Goal: Transaction & Acquisition: Subscribe to service/newsletter

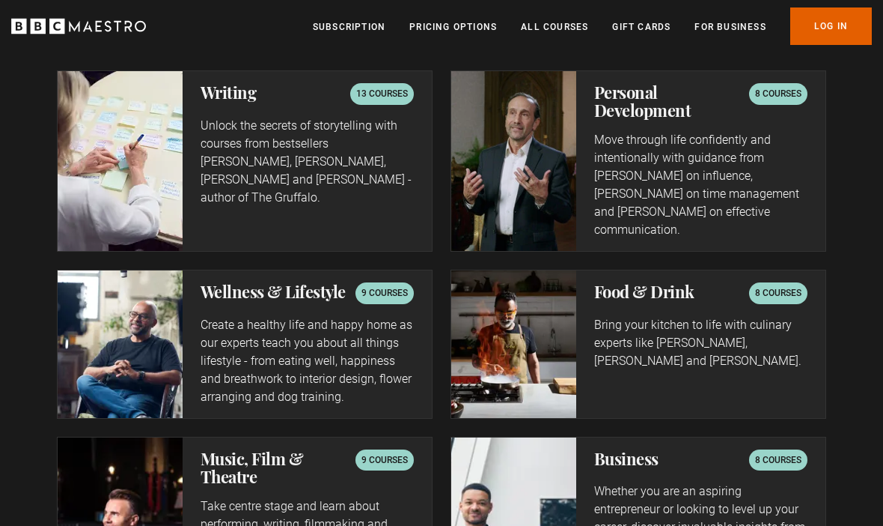
scroll to position [3078, 0]
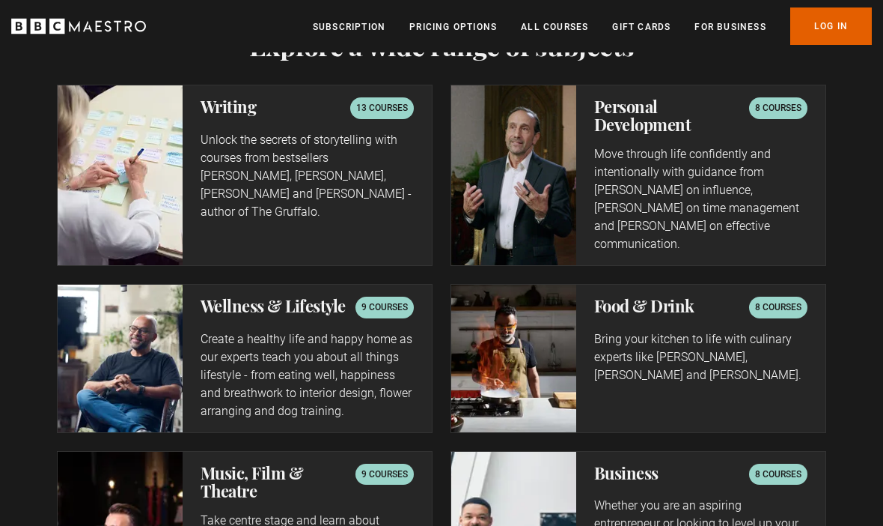
click at [766, 104] on p "8 courses" at bounding box center [778, 108] width 46 height 15
click at [636, 118] on h2 "Personal Development" at bounding box center [671, 116] width 155 height 36
click at [767, 106] on p "8 courses" at bounding box center [778, 107] width 46 height 15
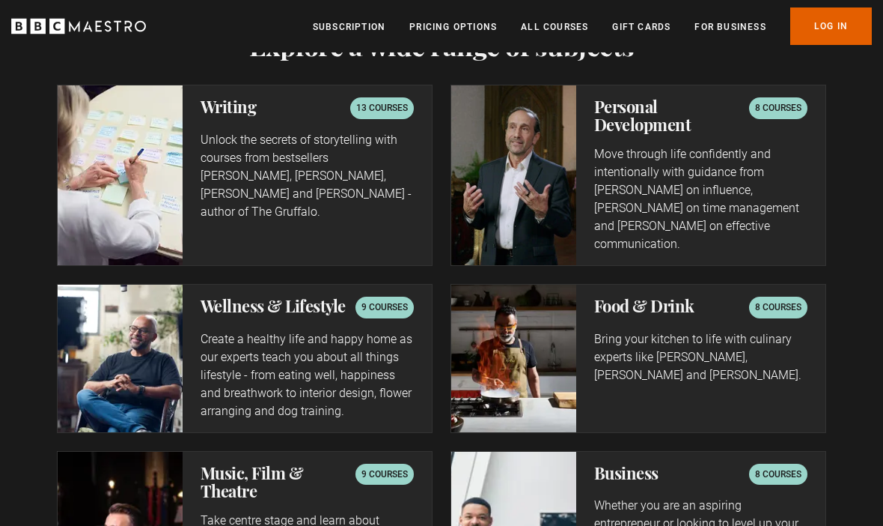
click at [764, 113] on div "8 courses" at bounding box center [778, 107] width 58 height 21
click at [766, 106] on p "8 courses" at bounding box center [778, 107] width 46 height 15
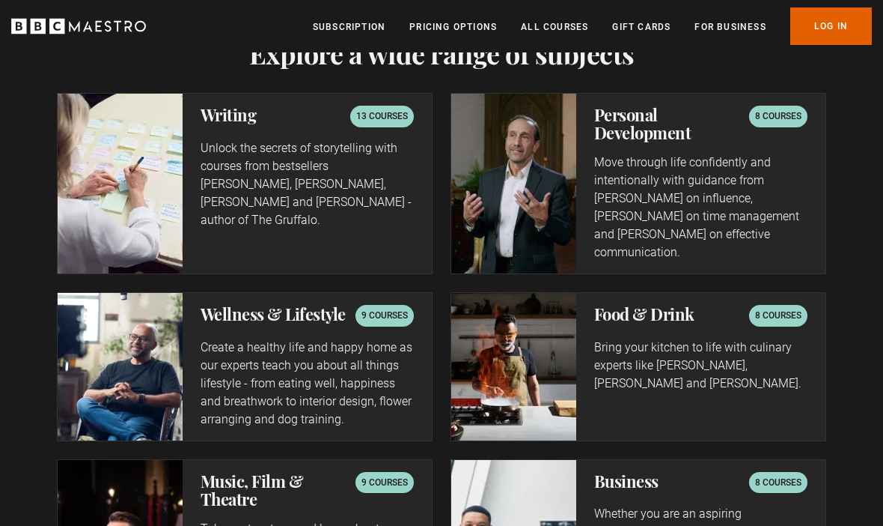
click at [624, 118] on h2 "Personal Development" at bounding box center [671, 124] width 155 height 36
click at [627, 191] on p "Move through life confidently and intentionally with guidance from Evy Poumpour…" at bounding box center [700, 207] width 213 height 108
click at [621, 130] on h2 "Personal Development" at bounding box center [671, 124] width 155 height 36
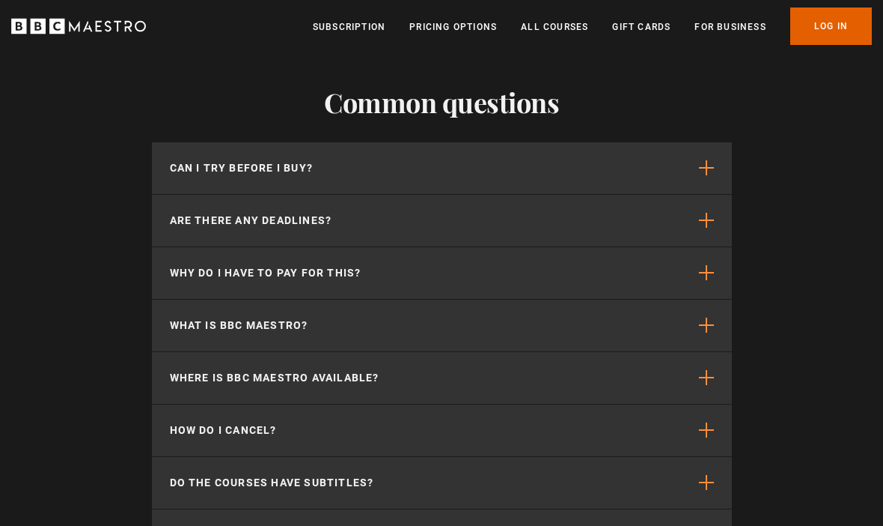
scroll to position [5020, 0]
click at [701, 213] on span "button" at bounding box center [706, 220] width 15 height 15
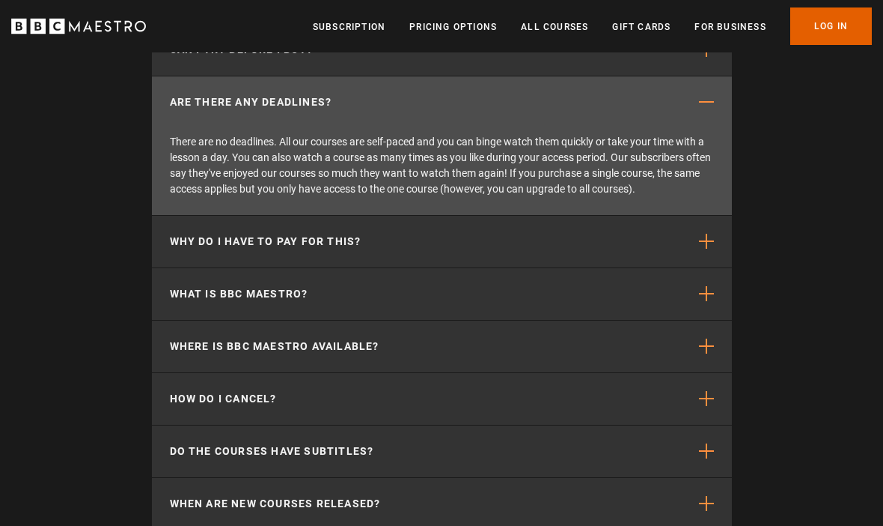
scroll to position [5139, 0]
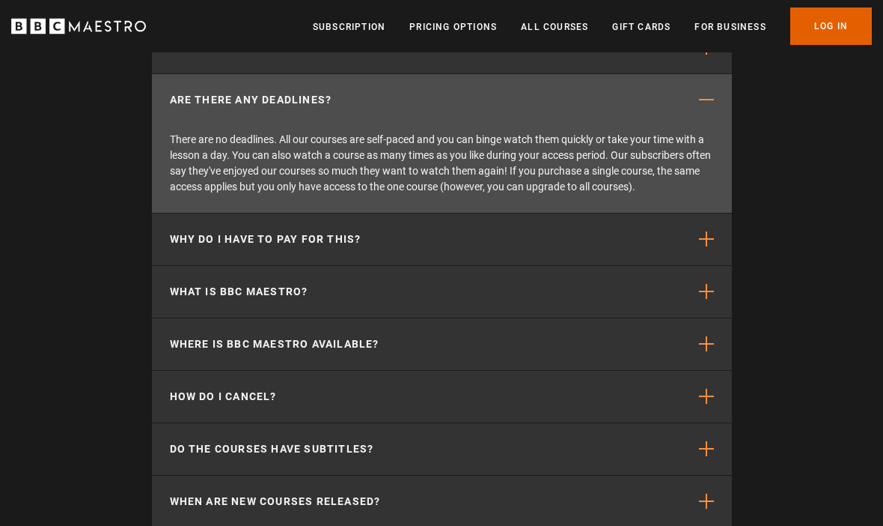
click at [226, 232] on p "Why do I have to pay for this?" at bounding box center [266, 240] width 192 height 16
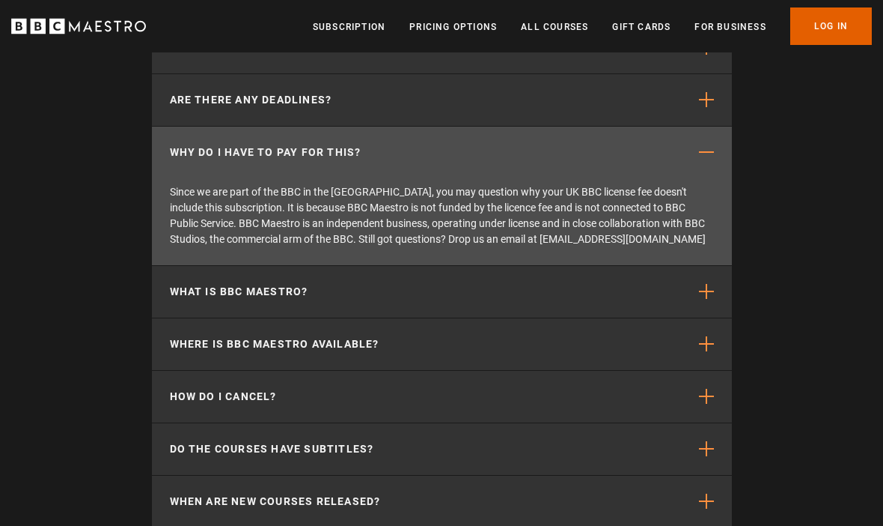
scroll to position [0, 2199]
click at [186, 389] on p "How do I cancel?" at bounding box center [223, 397] width 107 height 16
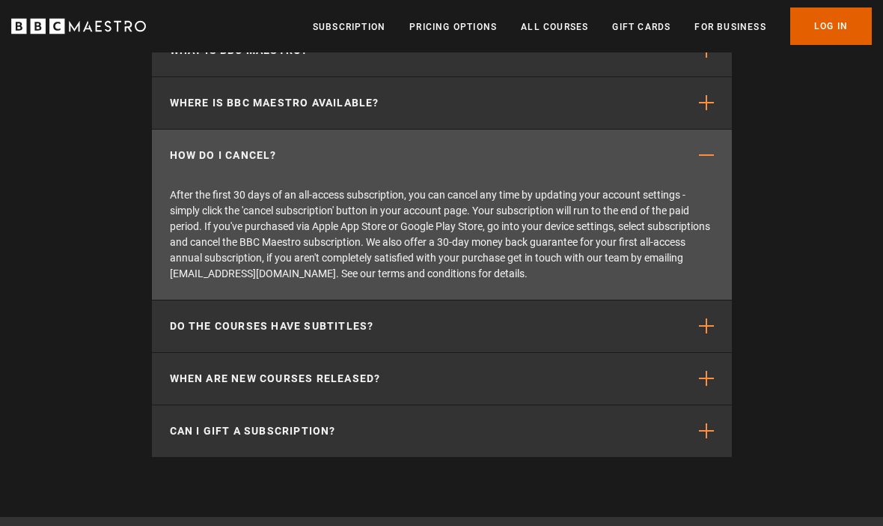
scroll to position [5296, 0]
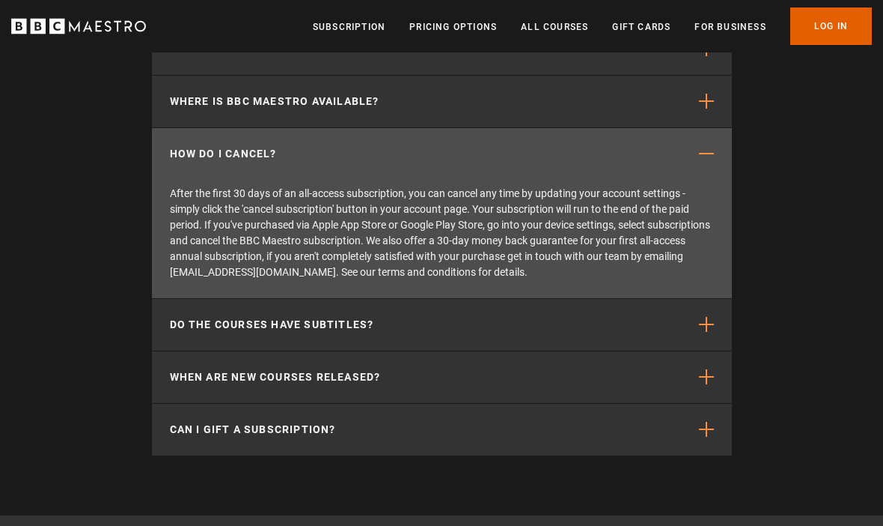
click at [183, 369] on p "When are new courses released?" at bounding box center [275, 377] width 211 height 16
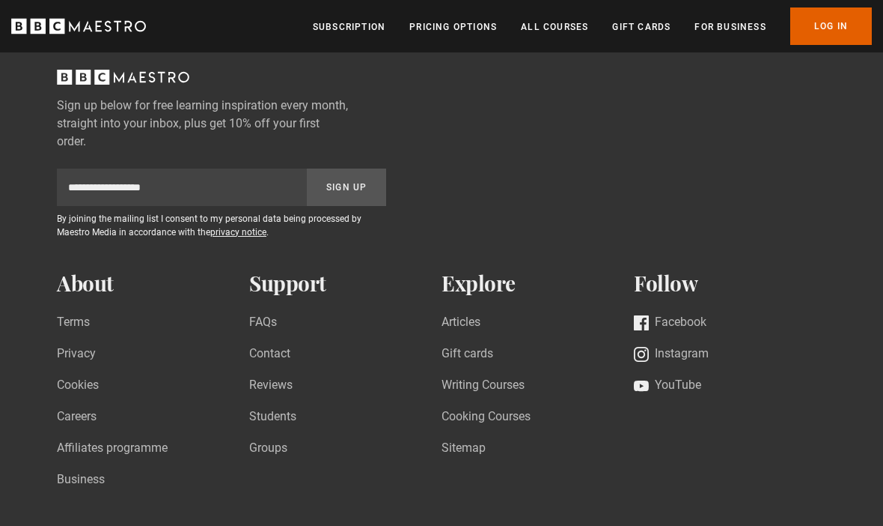
scroll to position [5726, 0]
click at [238, 407] on li "Careers" at bounding box center [153, 419] width 192 height 25
click at [262, 407] on link "Students" at bounding box center [272, 417] width 47 height 20
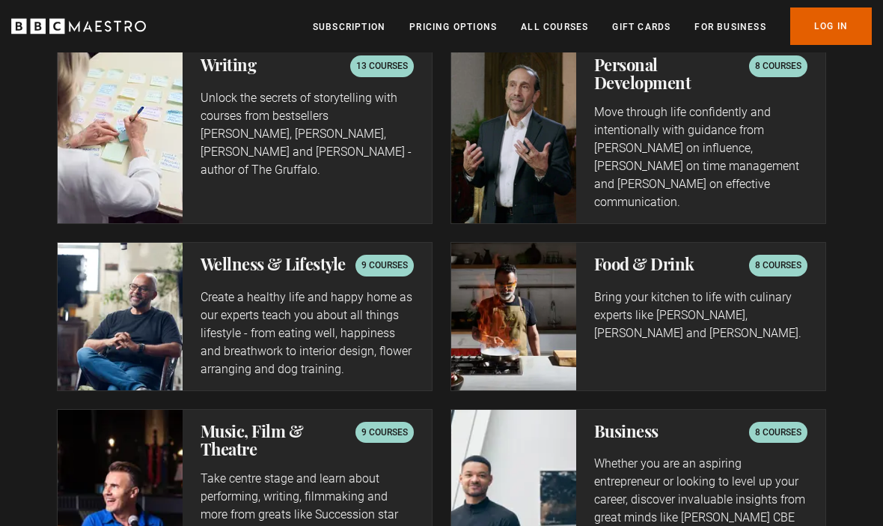
scroll to position [3117, 0]
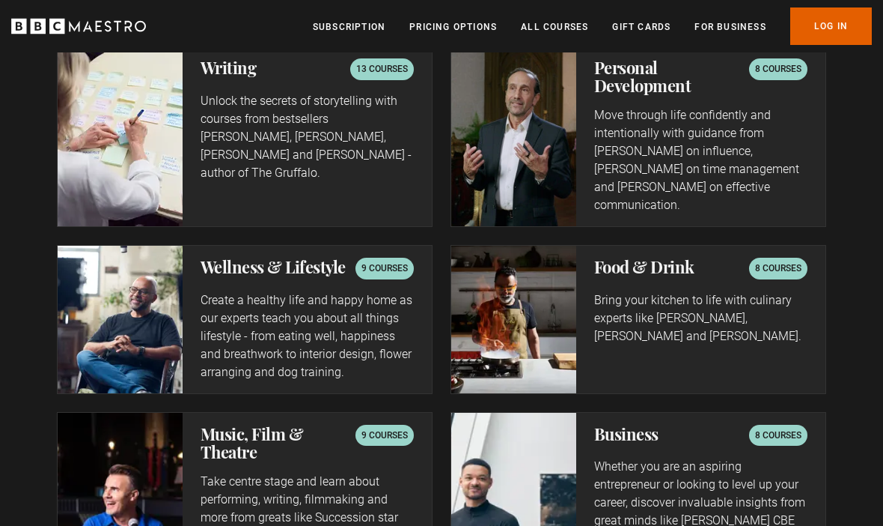
click at [237, 278] on div "Wellness & Lifestyle 9 courses Create a healthy life and happy home as our expe…" at bounding box center [307, 319] width 249 height 147
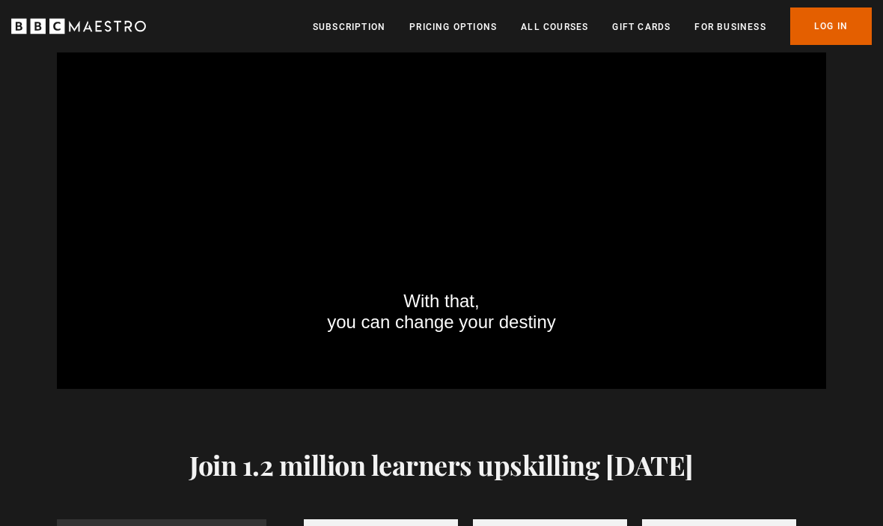
scroll to position [2252, 0]
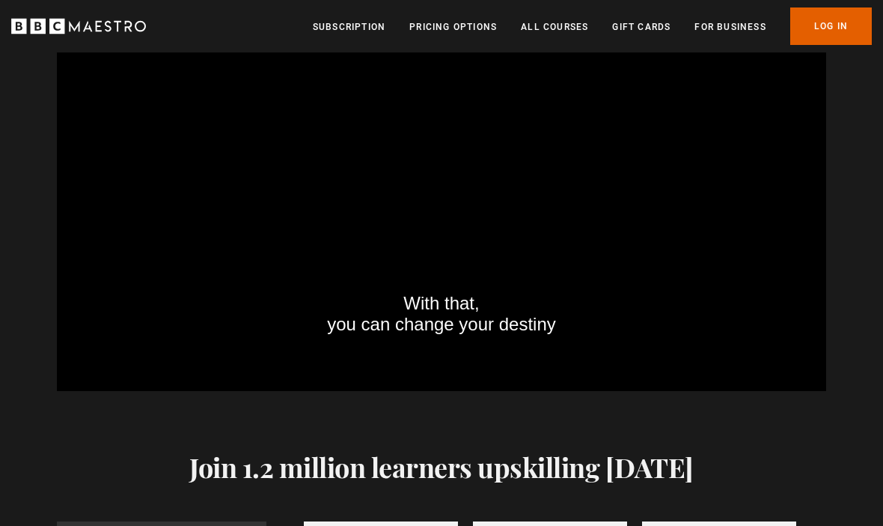
click at [554, 31] on link "All Courses" at bounding box center [554, 26] width 67 height 15
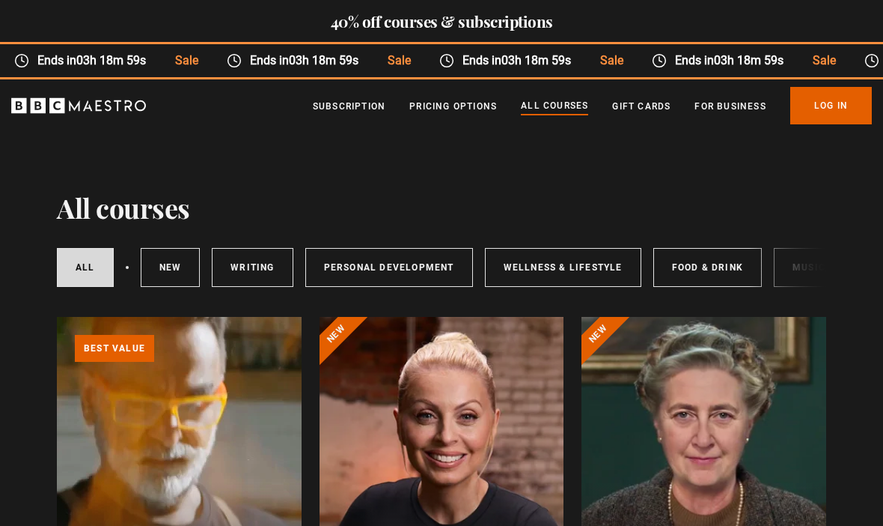
click at [329, 112] on link "Subscription" at bounding box center [349, 106] width 73 height 15
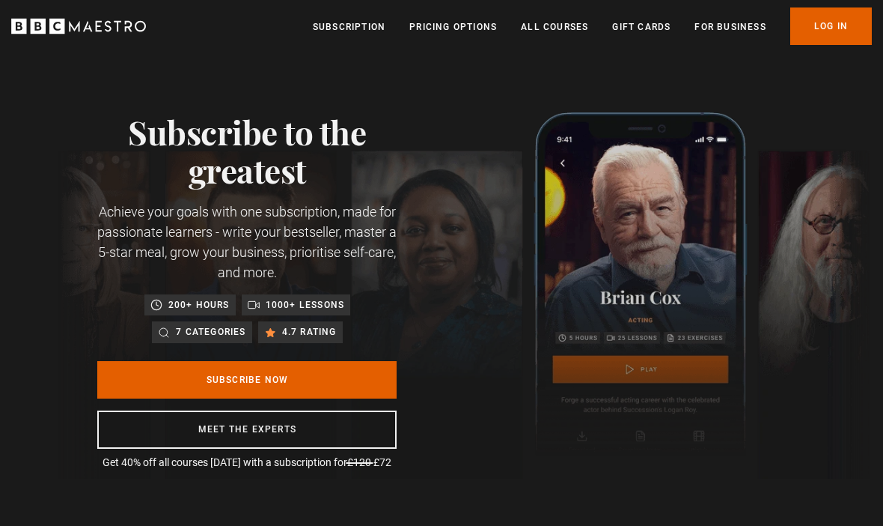
scroll to position [0, 338]
click at [145, 376] on link "Subscribe Now" at bounding box center [246, 379] width 299 height 37
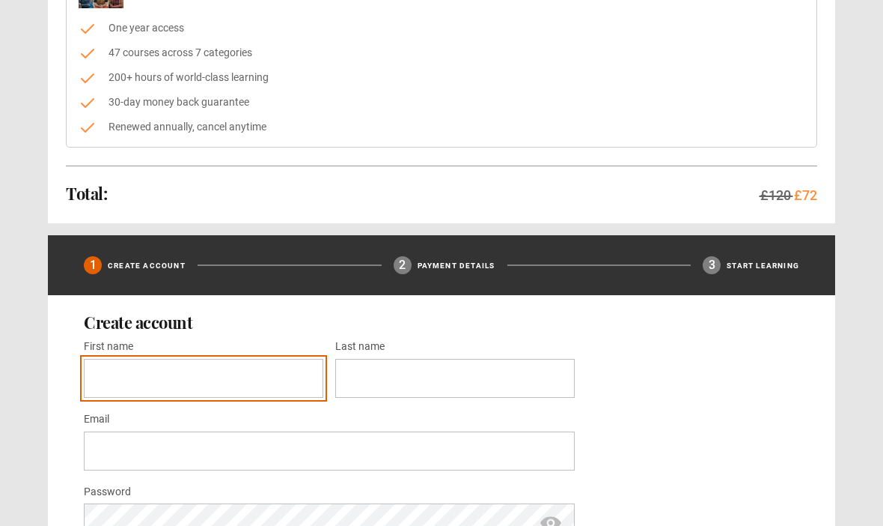
click at [102, 383] on input "First name *" at bounding box center [204, 378] width 240 height 39
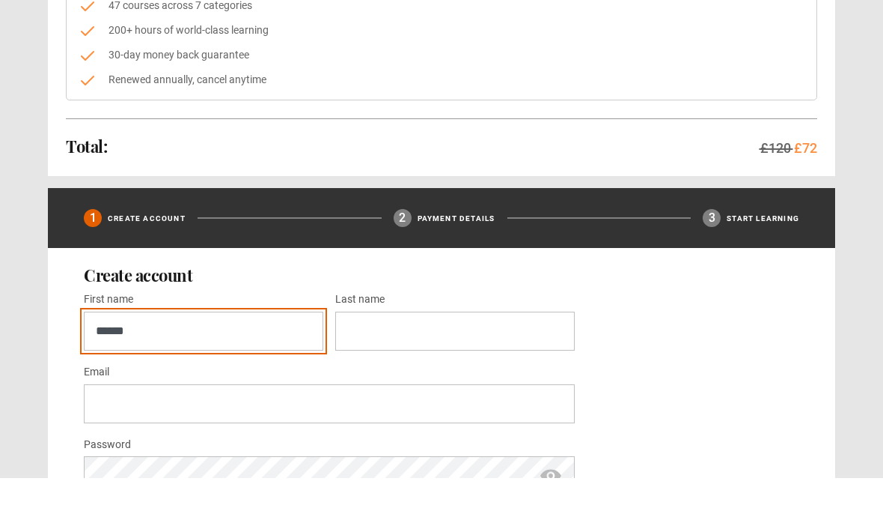
type input "******"
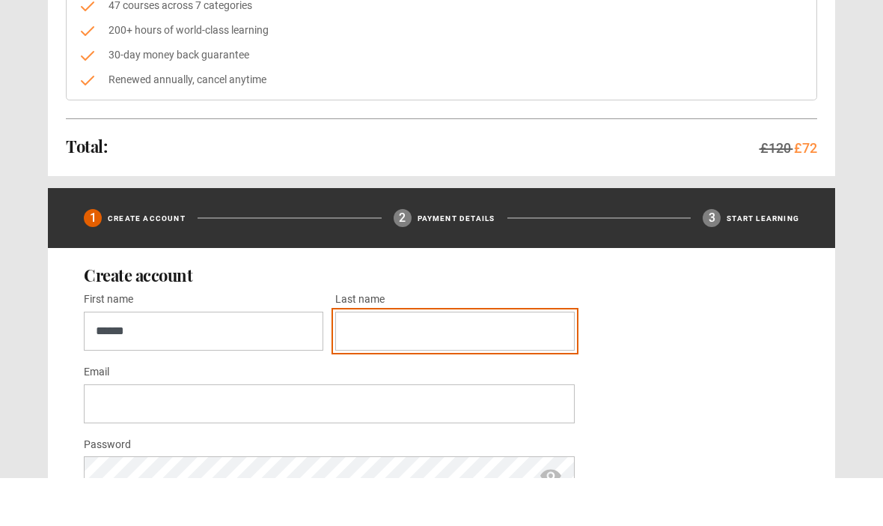
click at [442, 359] on input "Last name *" at bounding box center [455, 378] width 240 height 39
type input "******"
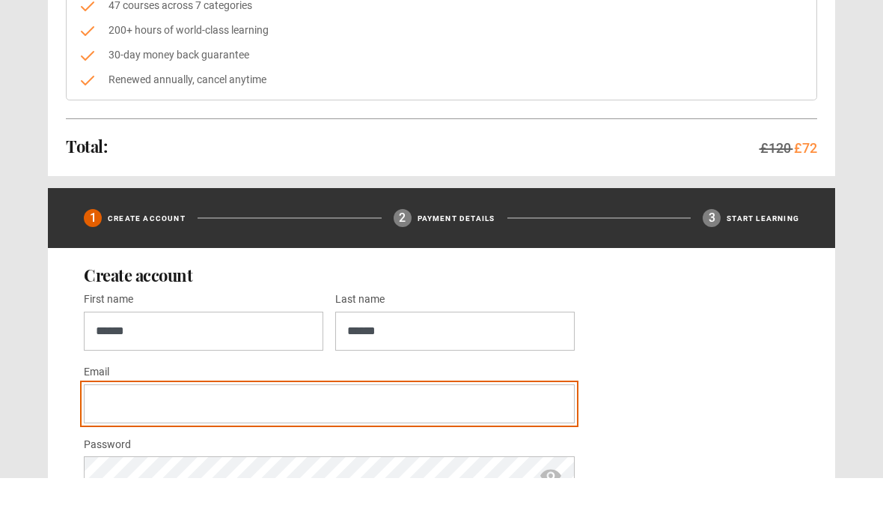
click at [111, 432] on input "Email *" at bounding box center [329, 451] width 491 height 39
type input "**********"
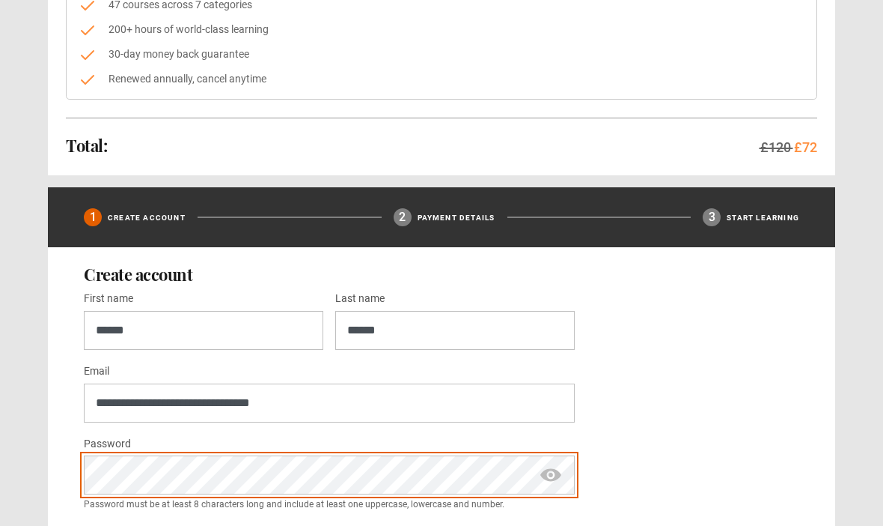
scroll to position [272, 0]
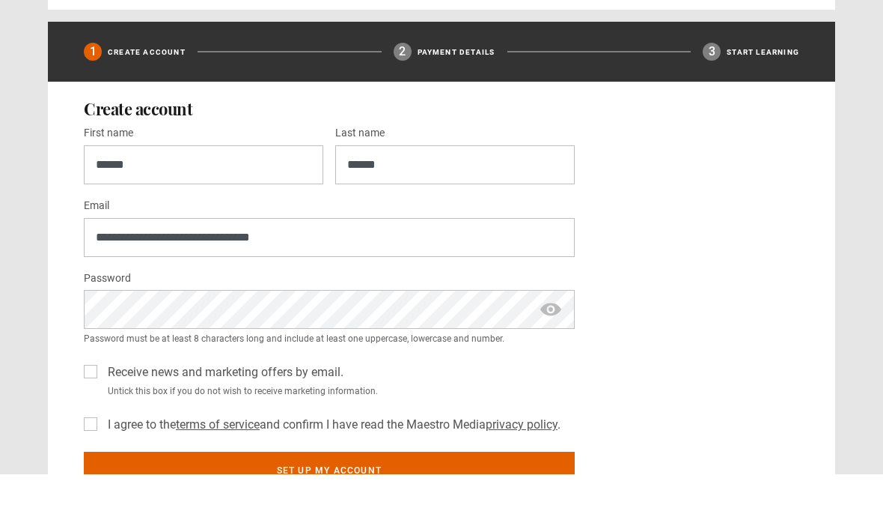
click at [718, 348] on div "**********" at bounding box center [442, 354] width 716 height 371
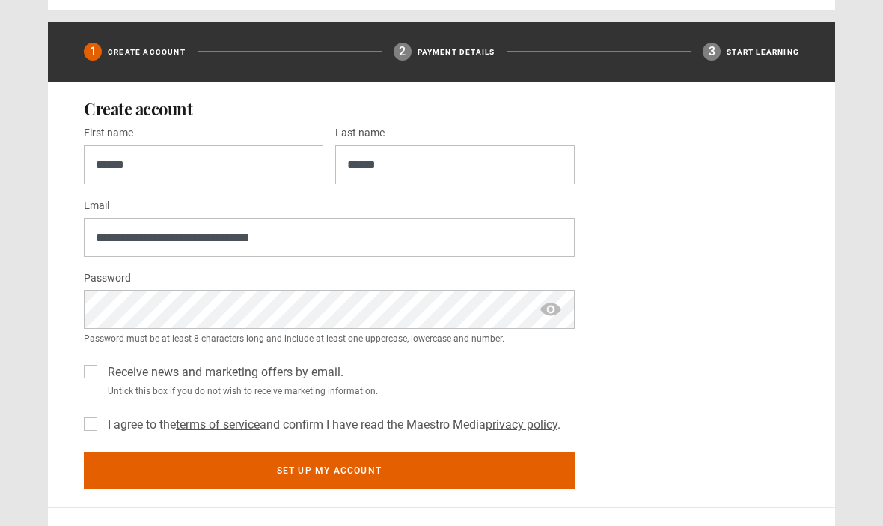
click at [102, 422] on label "I agree to the terms of service and confirm I have read the Maestro Media priva…" at bounding box center [331, 424] width 459 height 18
click at [127, 469] on button "Set up my account" at bounding box center [329, 469] width 491 height 37
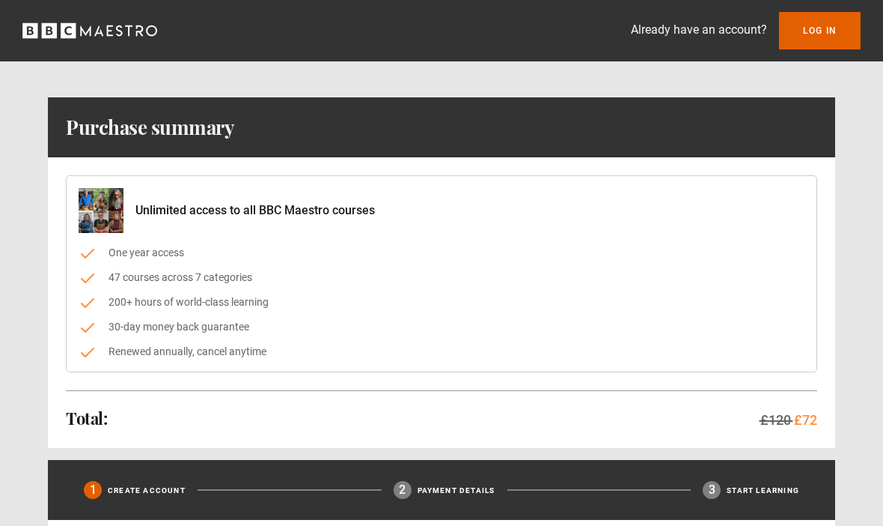
click at [824, 34] on link "Log In" at bounding box center [820, 30] width 82 height 37
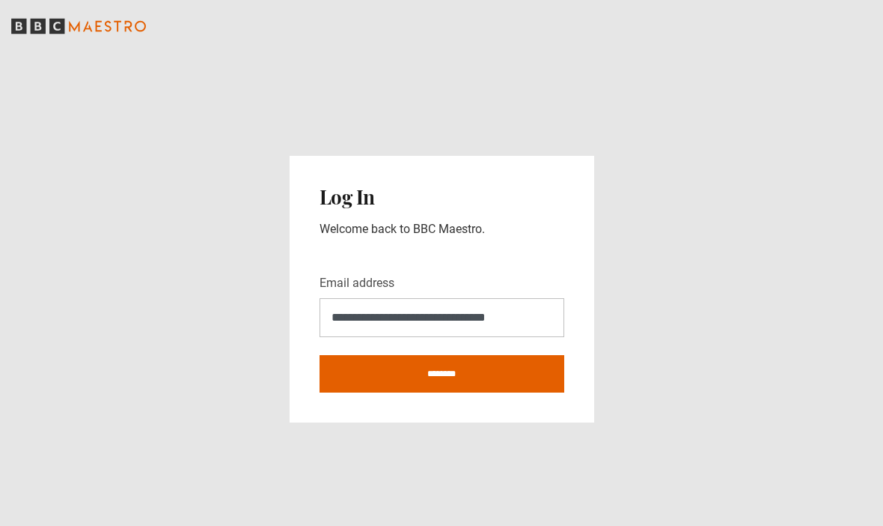
type input "**********"
click at [341, 392] on input "********" at bounding box center [442, 373] width 245 height 37
type input "**********"
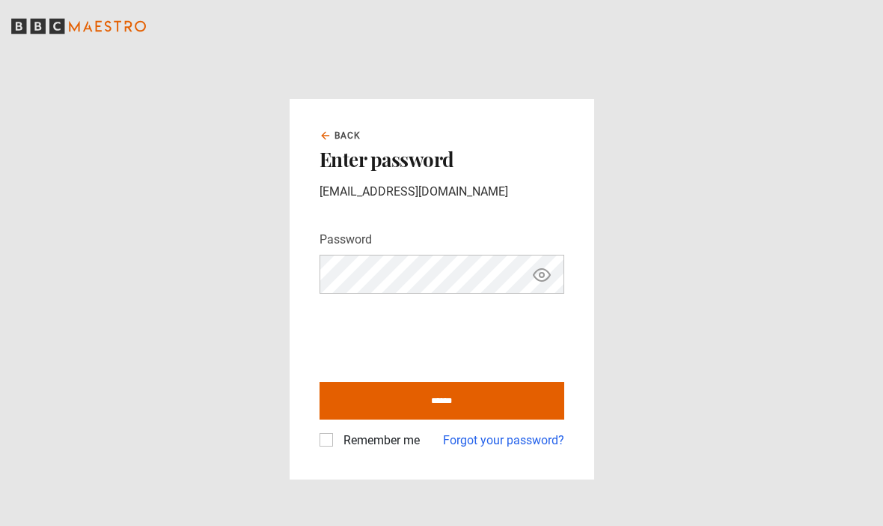
click at [362, 419] on input "******" at bounding box center [442, 400] width 245 height 37
type input "**********"
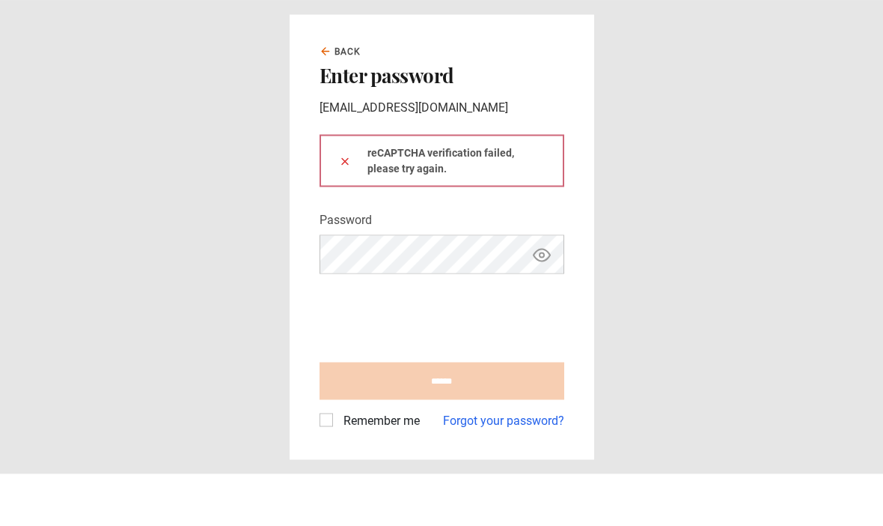
scroll to position [45, 0]
click at [484, 463] on link "Forgot your password?" at bounding box center [503, 472] width 121 height 18
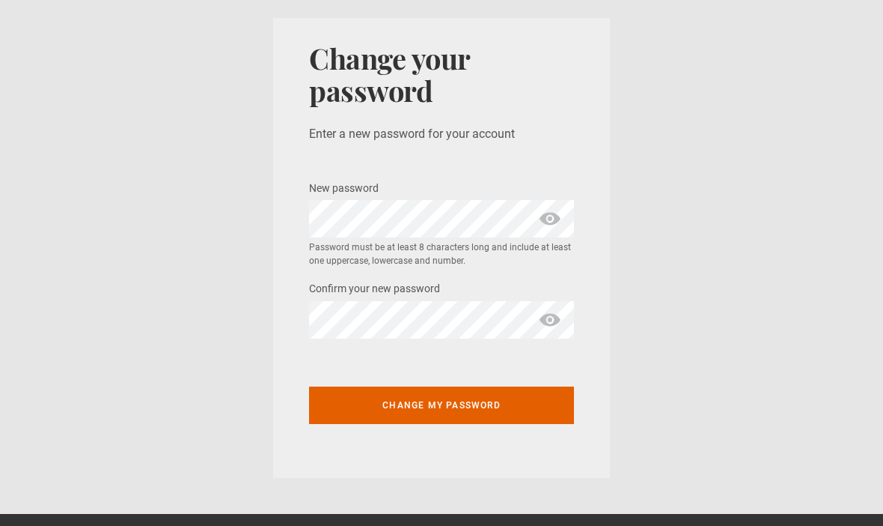
click at [524, 409] on button "Change my password" at bounding box center [441, 404] width 265 height 37
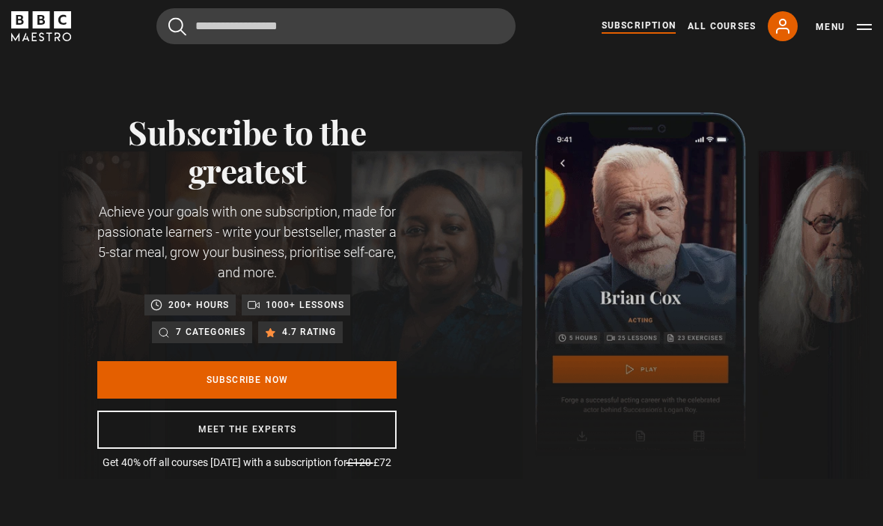
click at [781, 35] on link "My Account" at bounding box center [783, 26] width 30 height 30
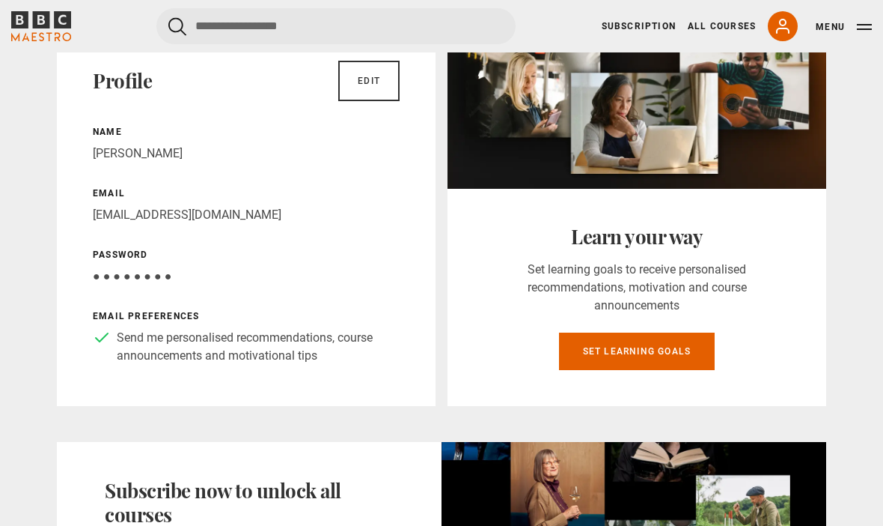
scroll to position [156, 0]
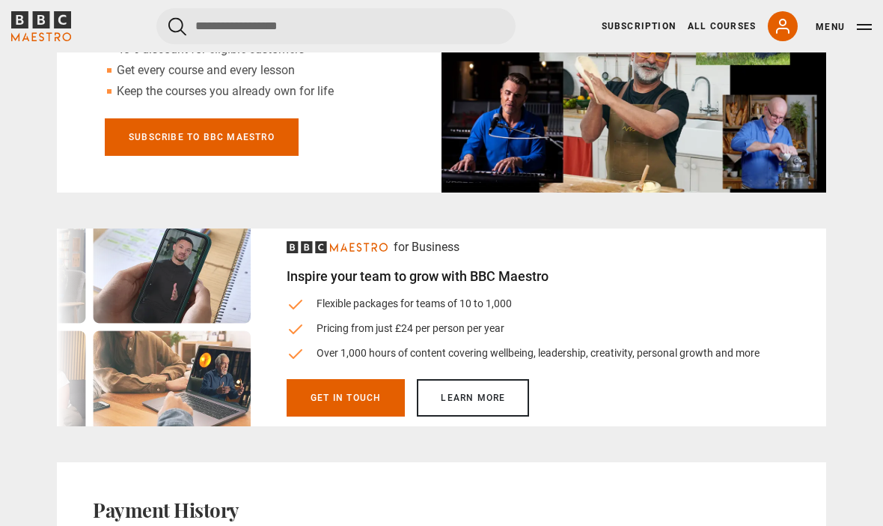
click at [44, 398] on div "My Account Profile Edit Name [PERSON_NAME] Email [EMAIL_ADDRESS][DOMAIN_NAME] P…" at bounding box center [441, 61] width 883 height 1214
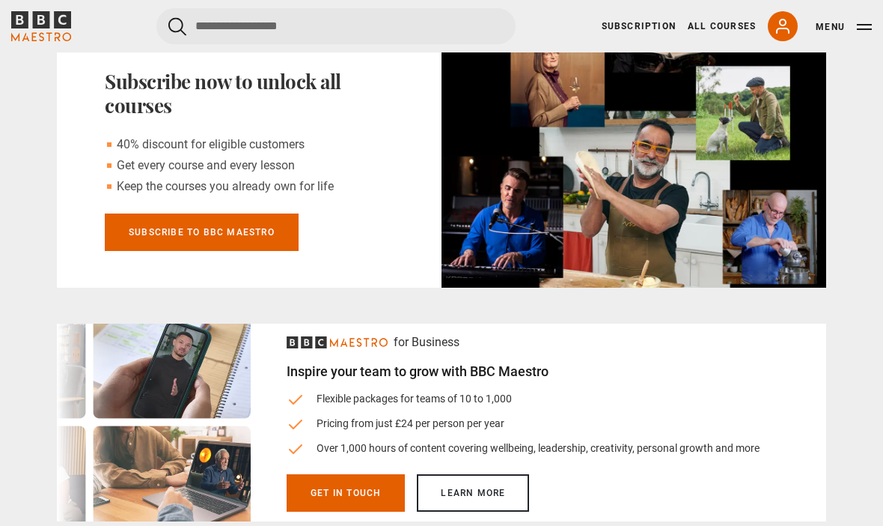
scroll to position [564, 0]
click at [145, 239] on link "Subscribe to BBC Maestro" at bounding box center [202, 231] width 194 height 37
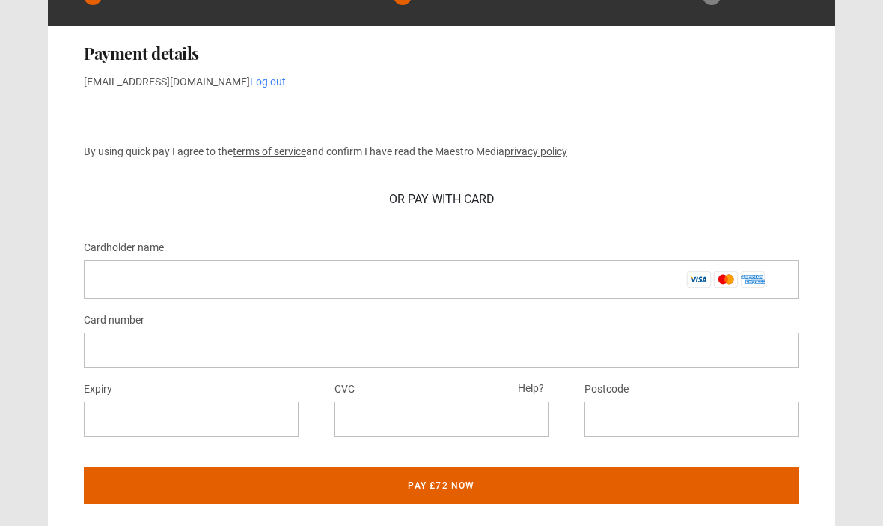
scroll to position [706, 0]
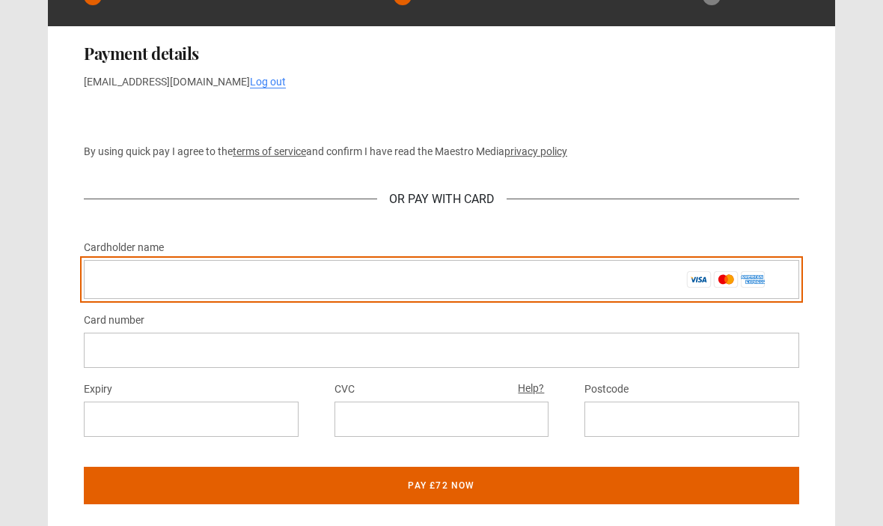
click at [103, 292] on input "Cardholder name *" at bounding box center [442, 279] width 716 height 39
type input "**********"
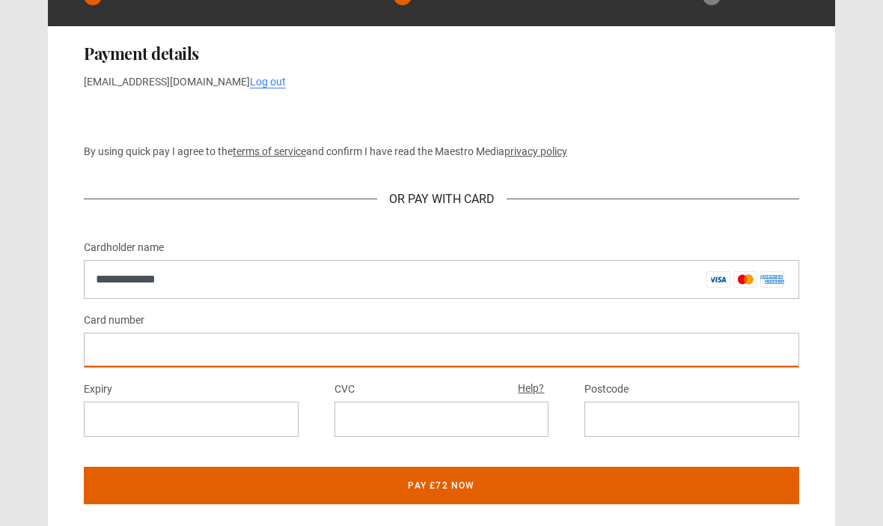
click at [88, 431] on div at bounding box center [191, 418] width 215 height 35
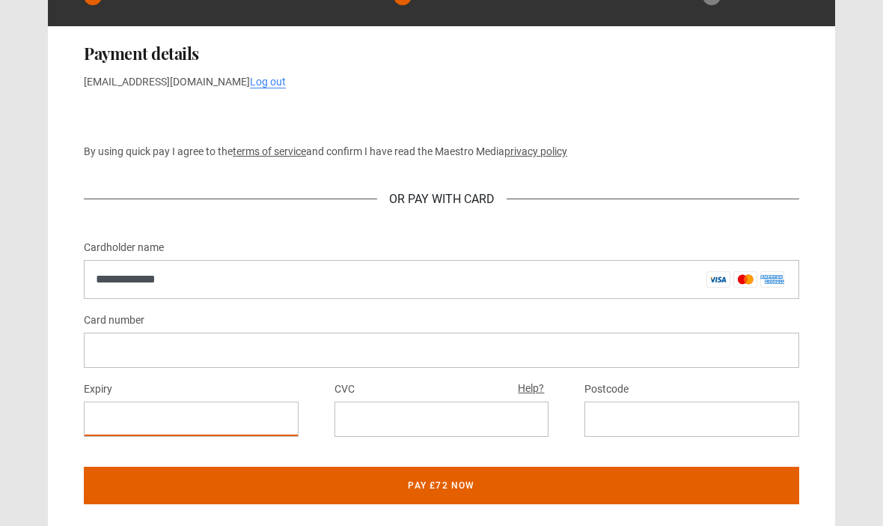
click at [94, 433] on div at bounding box center [191, 418] width 215 height 35
click at [374, 421] on div at bounding box center [442, 418] width 215 height 35
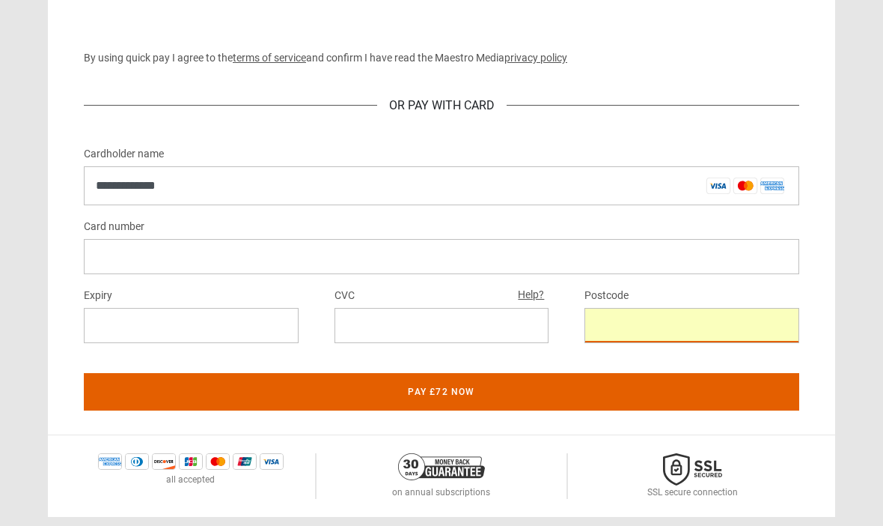
scroll to position [804, 0]
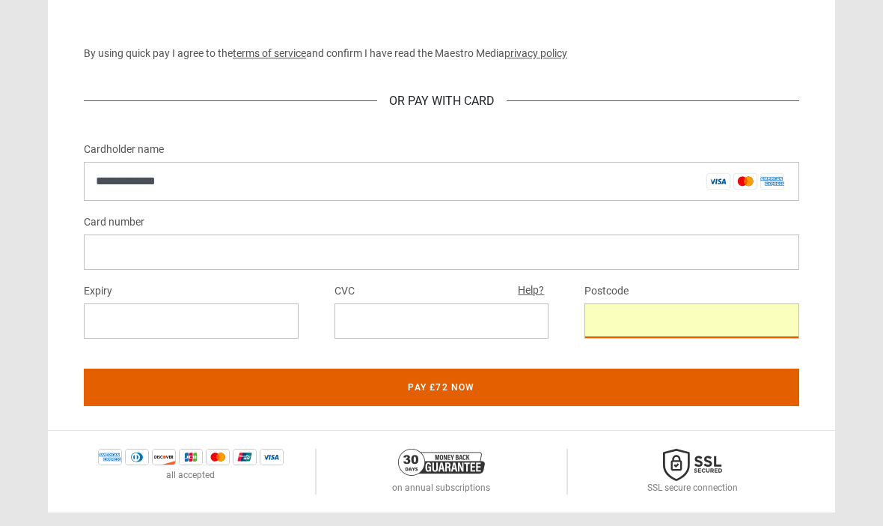
click at [160, 404] on button "Pay £72 now" at bounding box center [442, 386] width 716 height 37
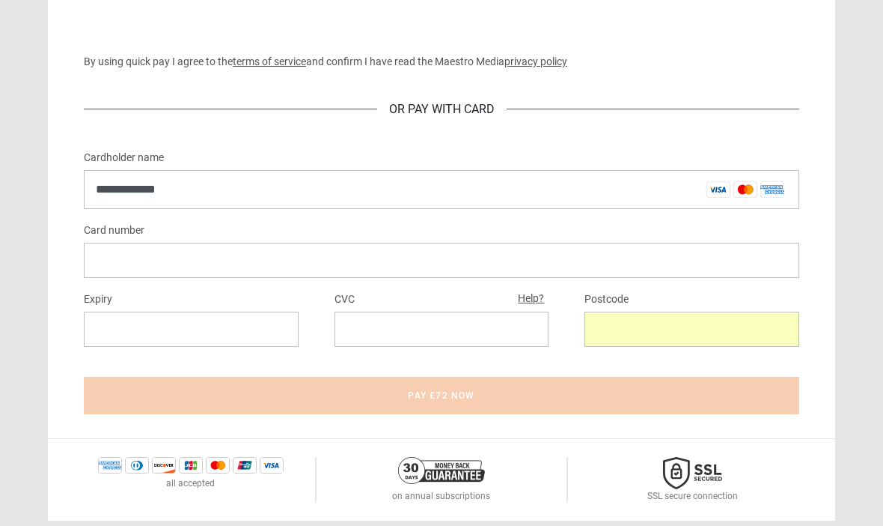
scroll to position [795, 0]
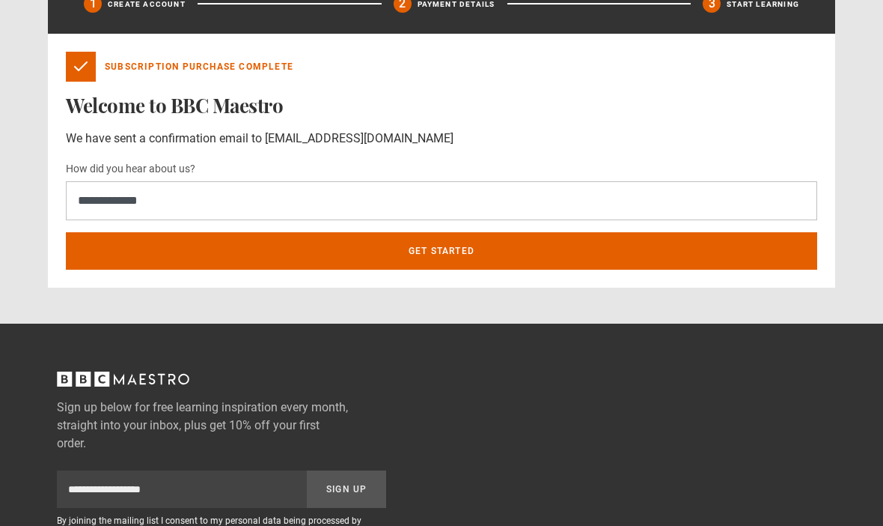
scroll to position [533, 0]
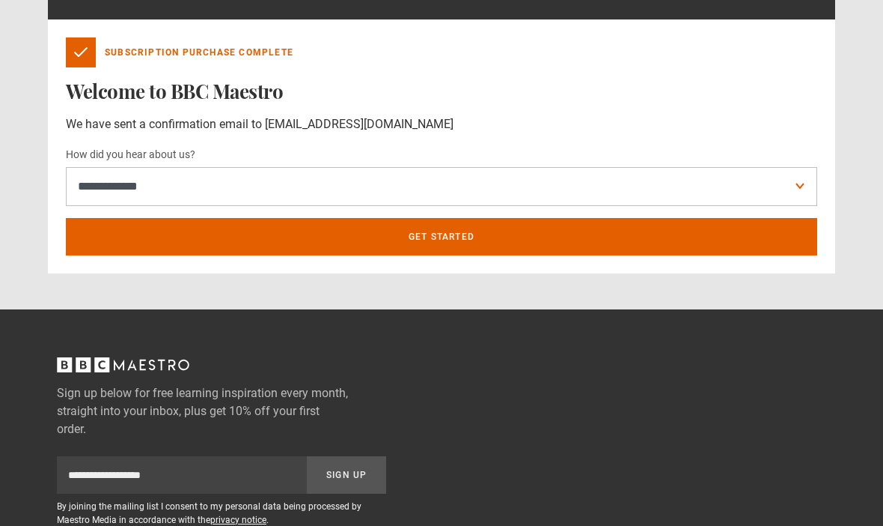
click at [585, 231] on link "Get Started" at bounding box center [442, 236] width 752 height 37
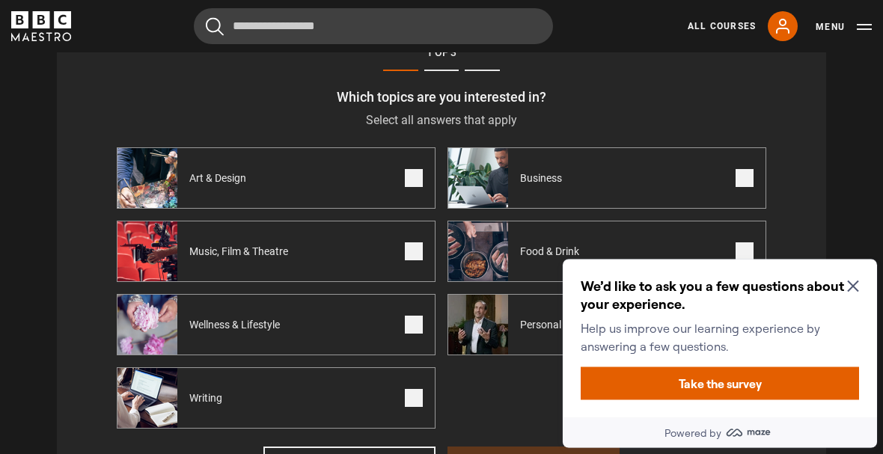
scroll to position [580, 0]
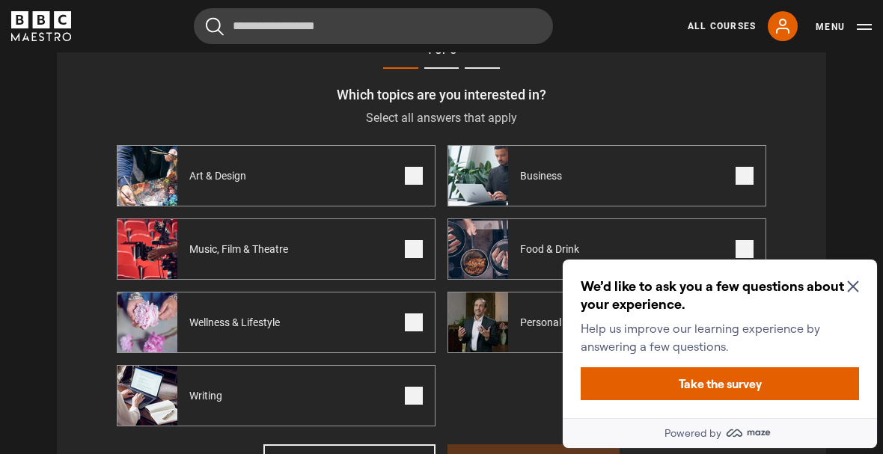
click at [407, 248] on span at bounding box center [414, 249] width 18 height 18
click at [389, 403] on label "Writing" at bounding box center [276, 395] width 319 height 61
click at [404, 327] on label "Wellness & Lifestyle" at bounding box center [276, 322] width 319 height 61
click at [738, 327] on span at bounding box center [745, 323] width 18 height 18
click at [820, 389] on button "Take the survey" at bounding box center [720, 384] width 278 height 33
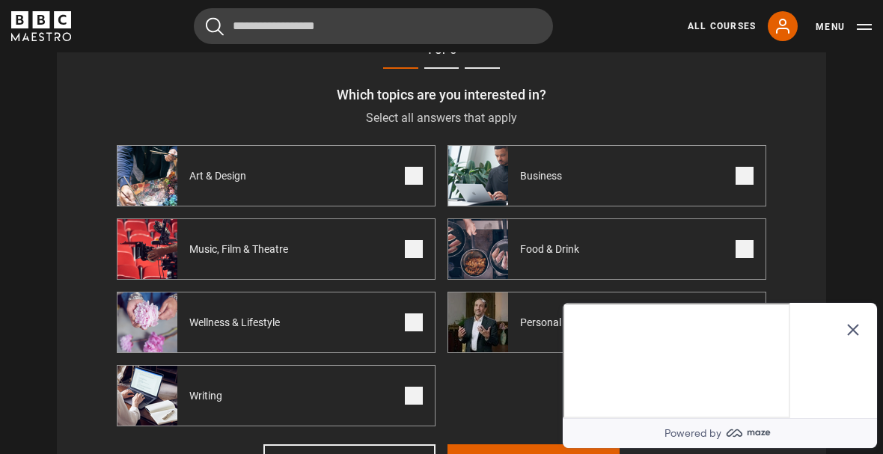
scroll to position [579, 0]
click at [854, 324] on icon "Close Maze Prompt" at bounding box center [853, 330] width 12 height 12
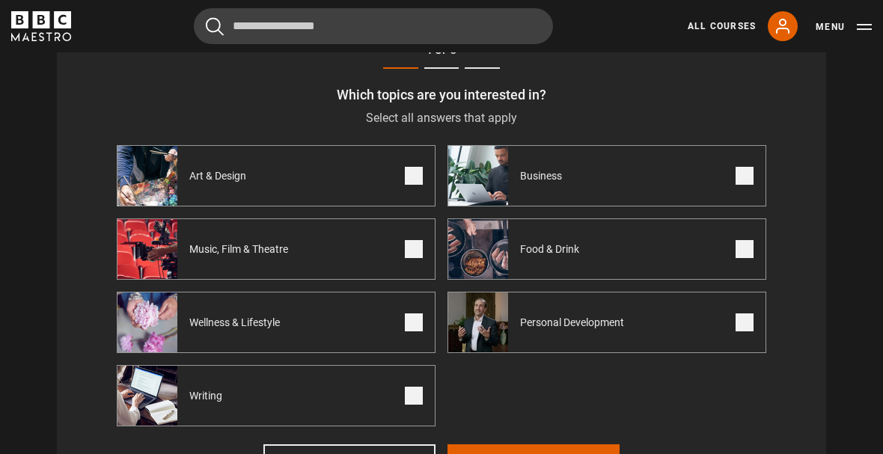
scroll to position [580, 0]
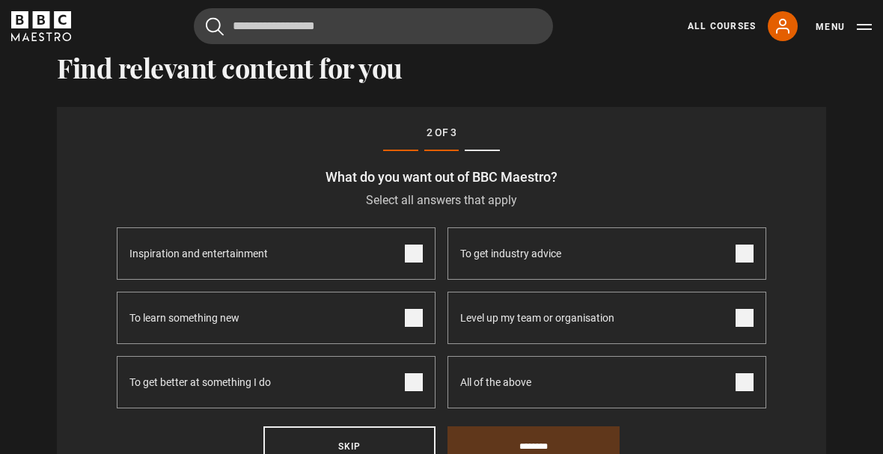
scroll to position [492, 0]
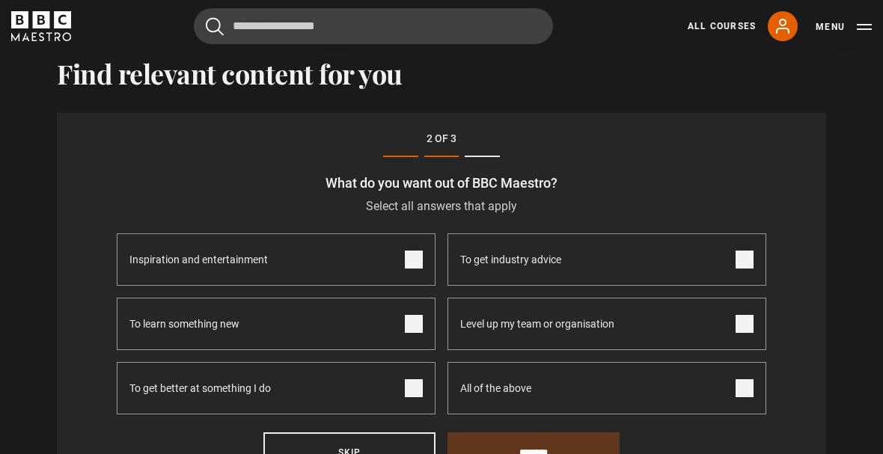
click at [414, 253] on span at bounding box center [414, 260] width 18 height 18
click at [406, 330] on span at bounding box center [414, 324] width 18 height 18
click at [412, 387] on span at bounding box center [414, 389] width 18 height 18
click at [496, 448] on input "********" at bounding box center [534, 453] width 172 height 40
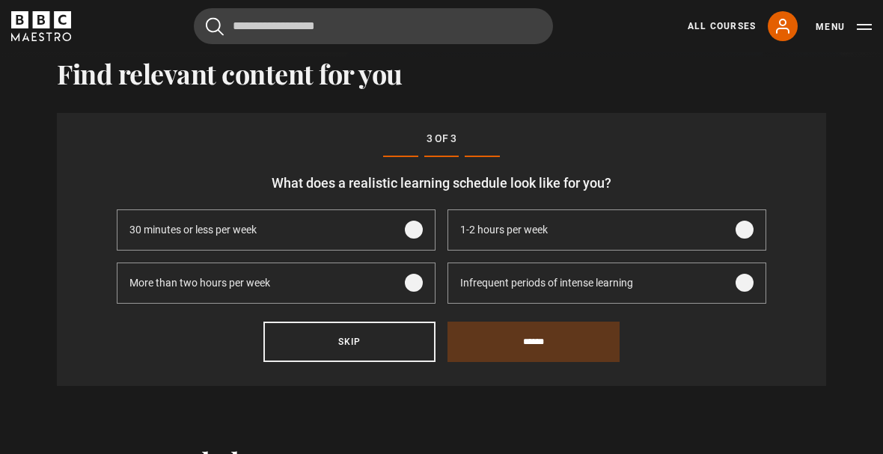
click at [741, 215] on label "1-2 hours per week" at bounding box center [607, 230] width 319 height 41
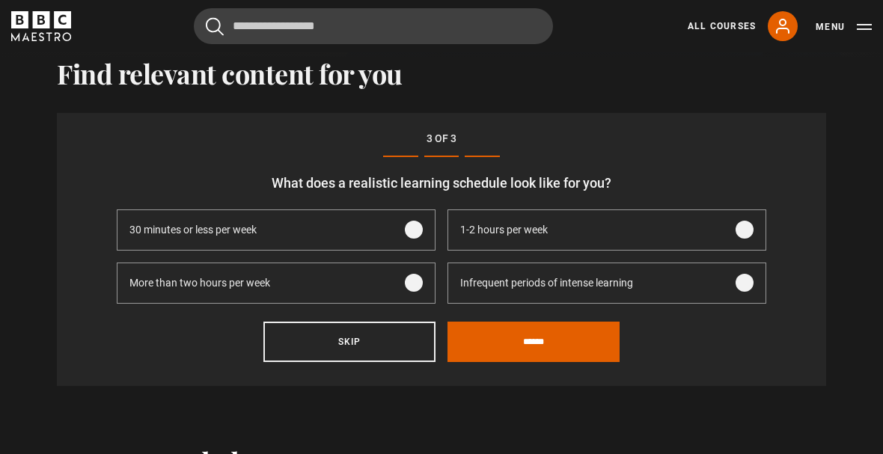
click at [576, 348] on input "******" at bounding box center [534, 342] width 172 height 40
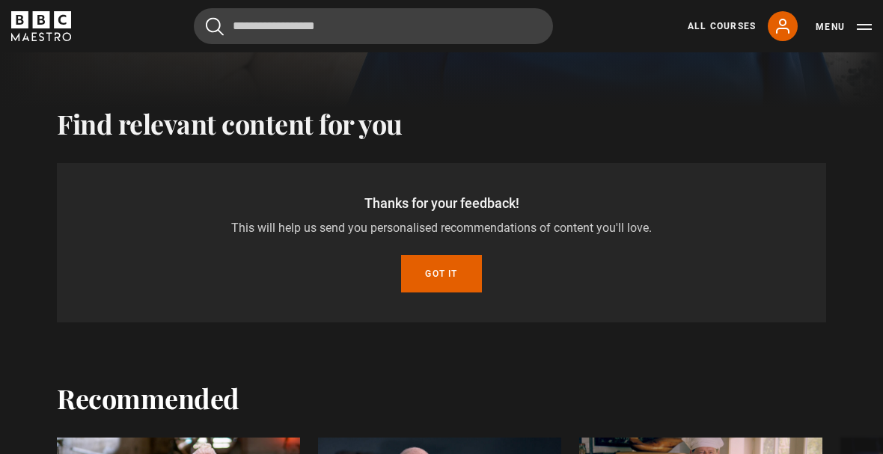
scroll to position [436, 0]
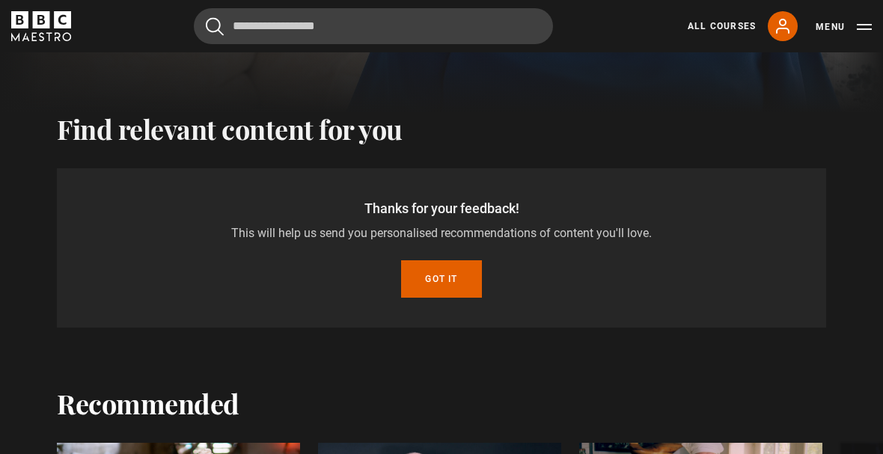
click at [418, 286] on button "Got it" at bounding box center [441, 279] width 80 height 37
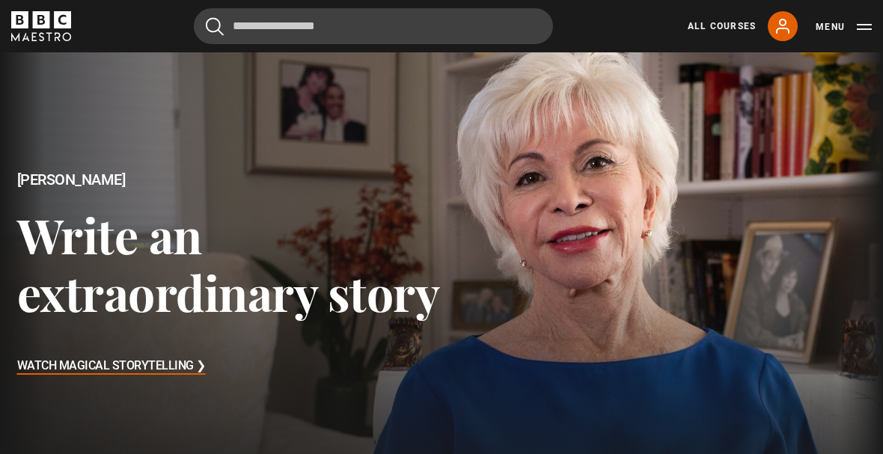
scroll to position [0, 0]
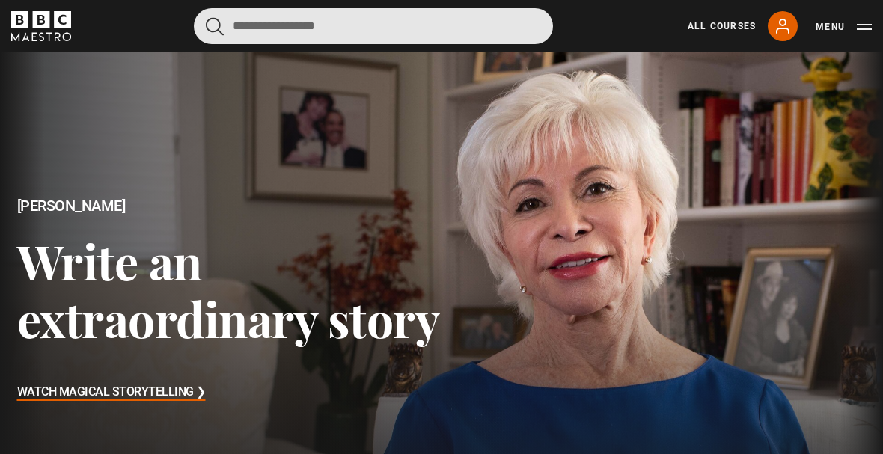
click at [284, 22] on input "Search" at bounding box center [373, 26] width 359 height 36
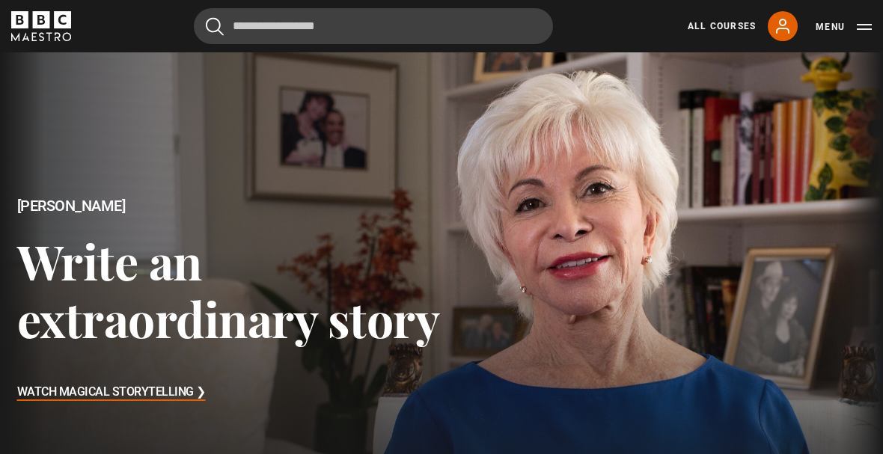
click at [730, 22] on link "All Courses" at bounding box center [722, 25] width 68 height 13
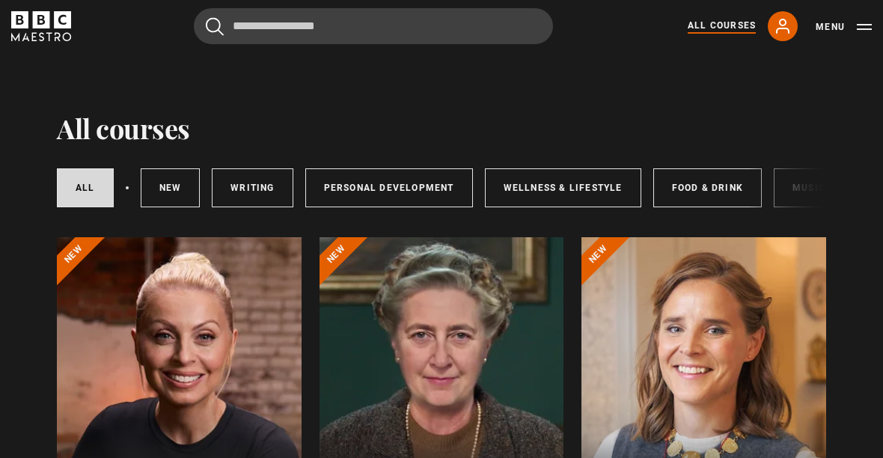
click at [248, 173] on link "Writing" at bounding box center [252, 187] width 81 height 39
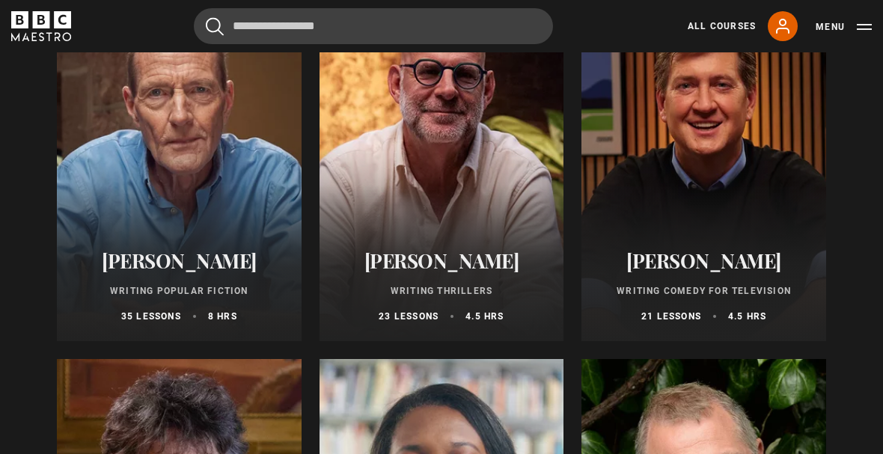
scroll to position [1018, 0]
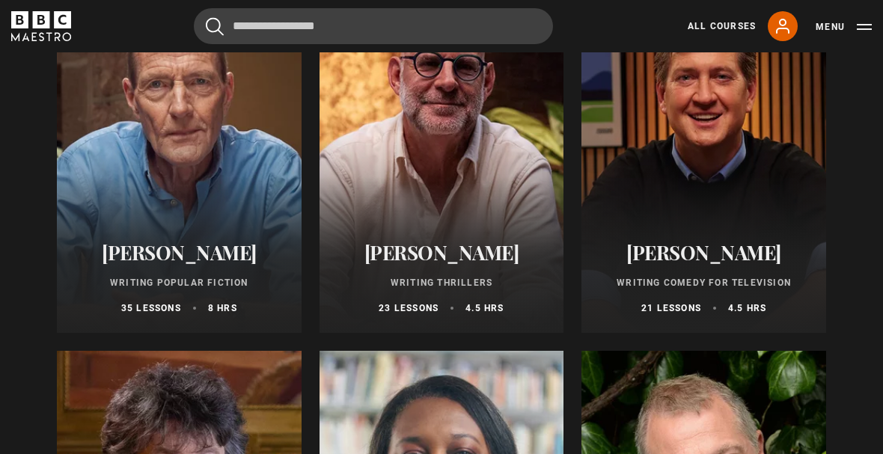
click at [175, 276] on p "Writing Popular Fiction" at bounding box center [179, 282] width 209 height 13
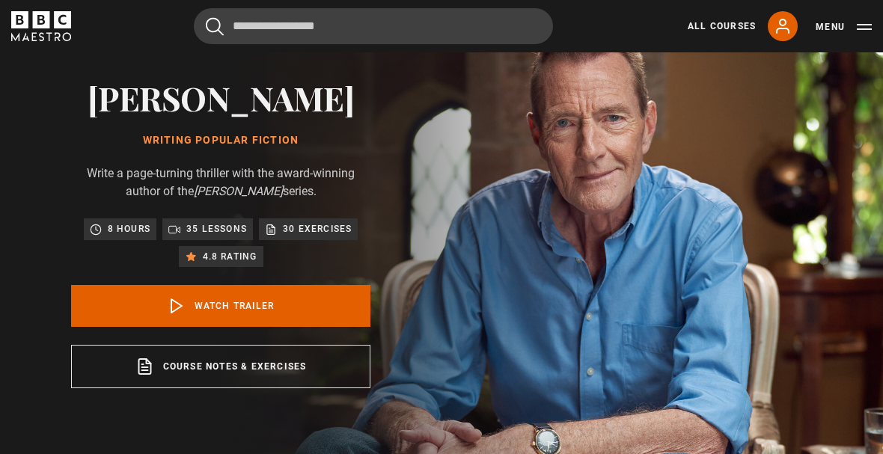
scroll to position [66, 0]
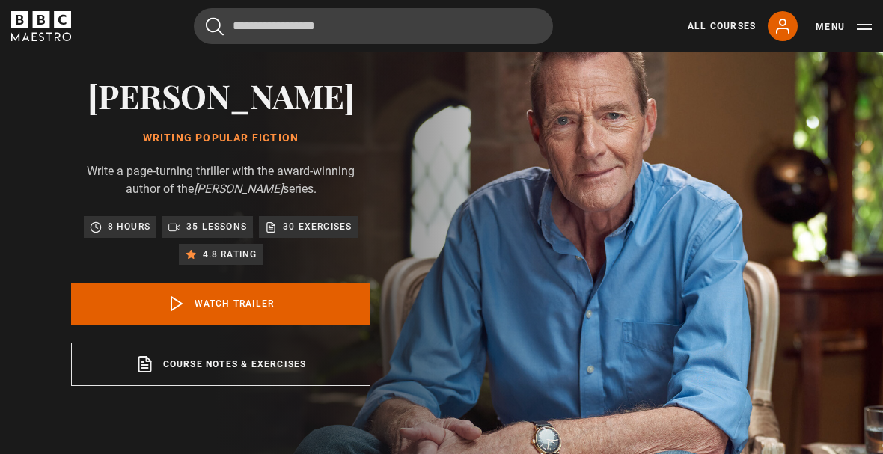
click at [110, 325] on link "Watch Trailer" at bounding box center [220, 304] width 299 height 42
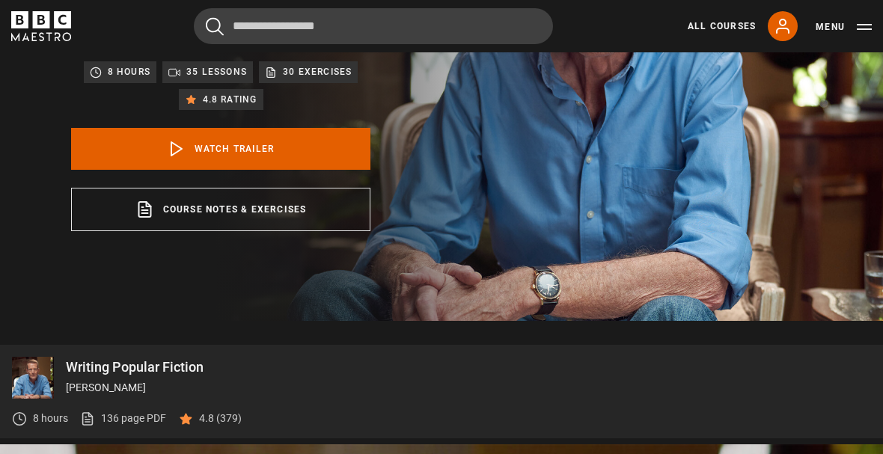
scroll to position [628, 0]
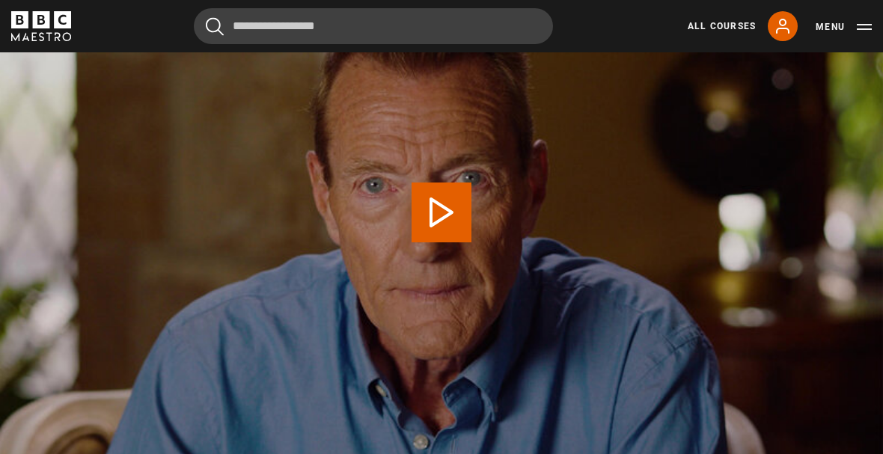
scroll to position [701, 0]
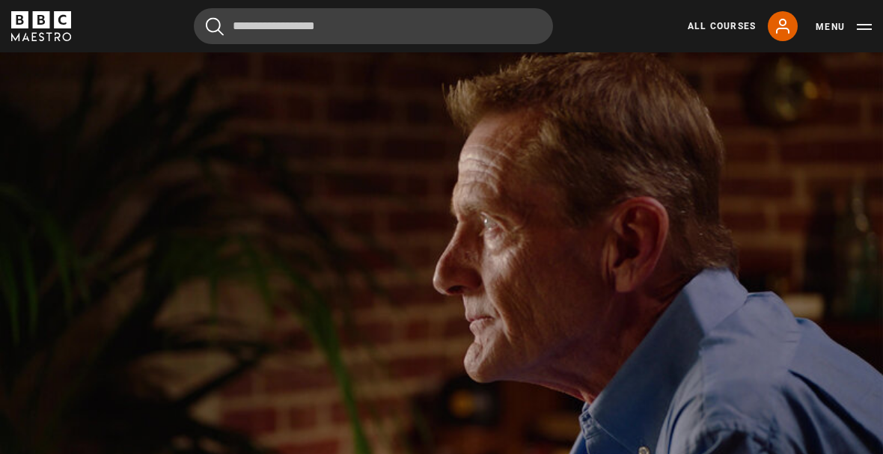
scroll to position [680, 0]
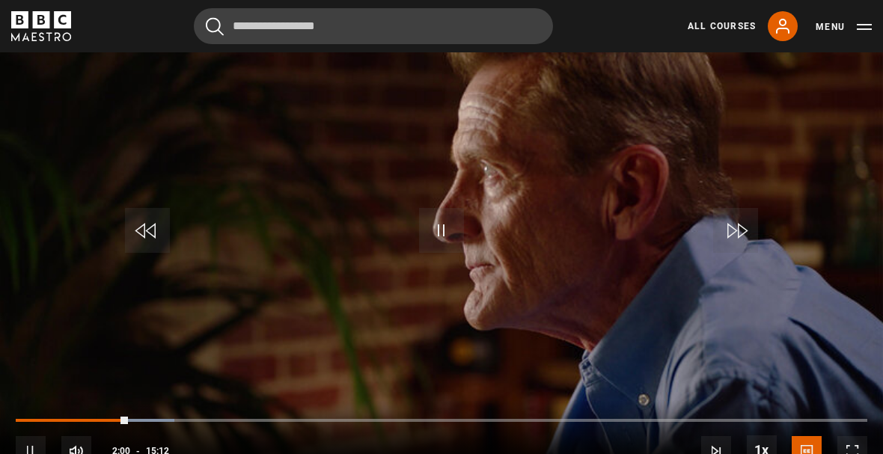
click at [862, 323] on video-js "and we needed a big brain pan for sophisticated language. Video Player is loadi…" at bounding box center [441, 234] width 883 height 497
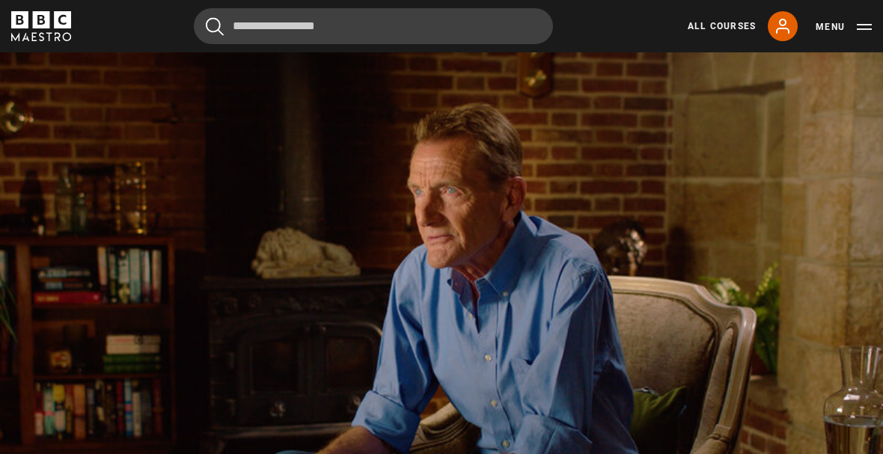
scroll to position [624, 0]
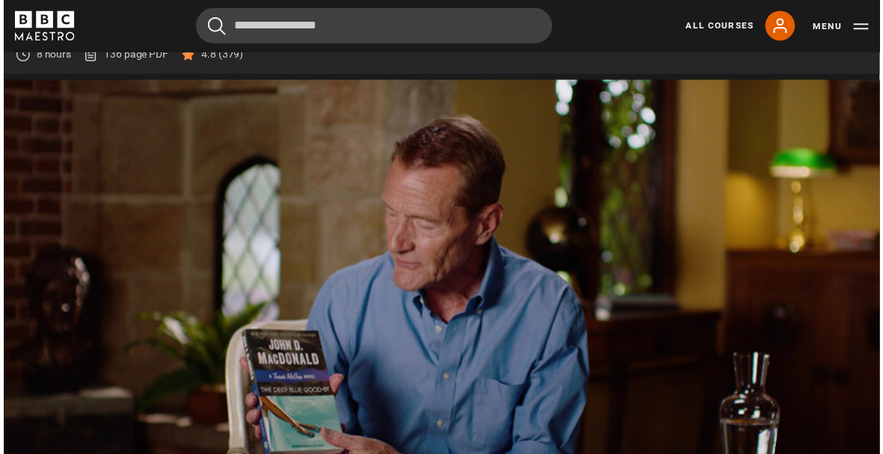
scroll to position [680, 0]
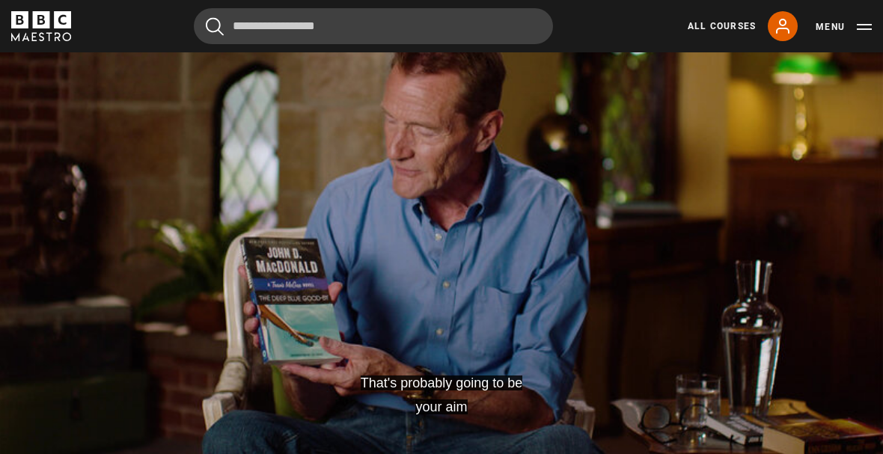
click at [171, 341] on video-js "That's probably going to be your aim Video Player is loading. Play Lesson Why I…" at bounding box center [441, 234] width 883 height 497
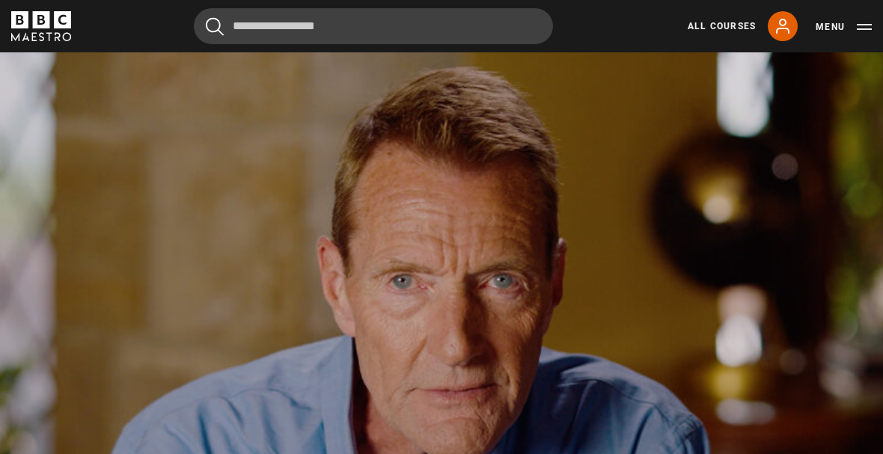
scroll to position [630, 0]
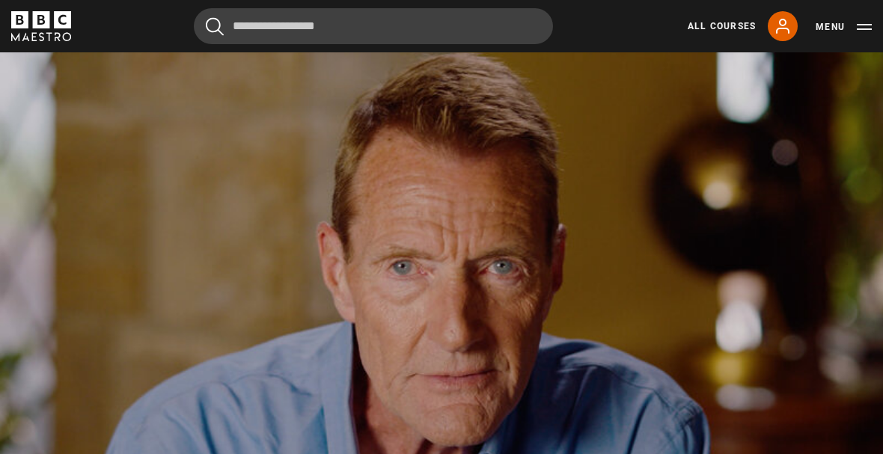
click at [319, 457] on video-js "Video Player is loading. Play Lesson How I wrote my first book (part one) 10s S…" at bounding box center [441, 283] width 883 height 497
click at [783, 23] on icon at bounding box center [783, 26] width 18 height 18
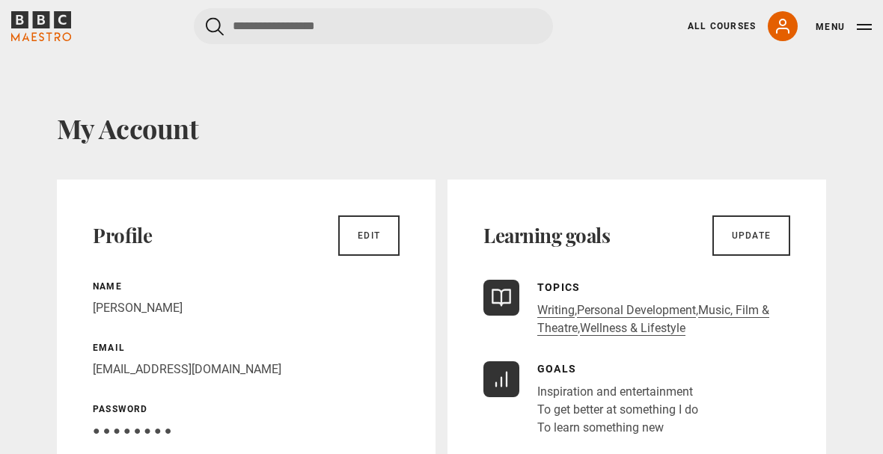
click at [782, 26] on icon at bounding box center [783, 26] width 18 height 18
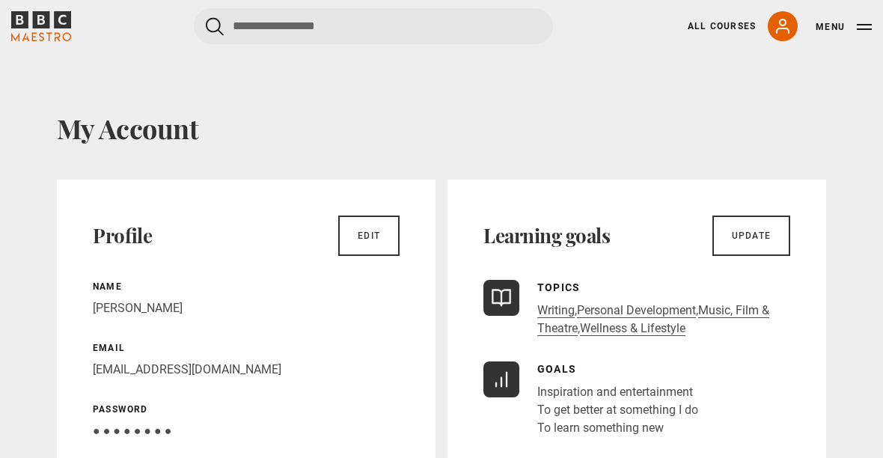
click at [853, 22] on button "Menu" at bounding box center [844, 26] width 56 height 15
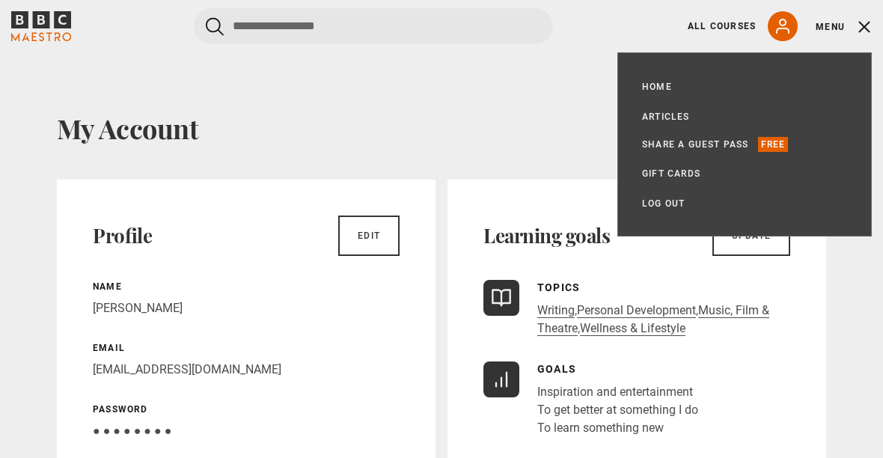
click at [658, 200] on link "Log out" at bounding box center [663, 203] width 43 height 15
